Goal: Find specific page/section: Find specific page/section

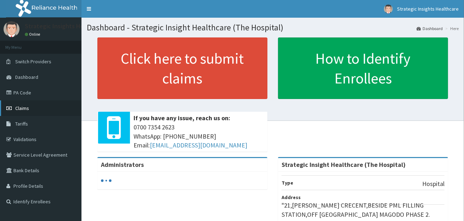
click at [27, 108] on span "Claims" at bounding box center [22, 108] width 14 height 6
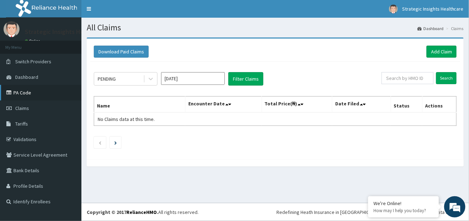
click at [56, 95] on link "PA Code" at bounding box center [40, 93] width 81 height 16
